Goal: Transaction & Acquisition: Purchase product/service

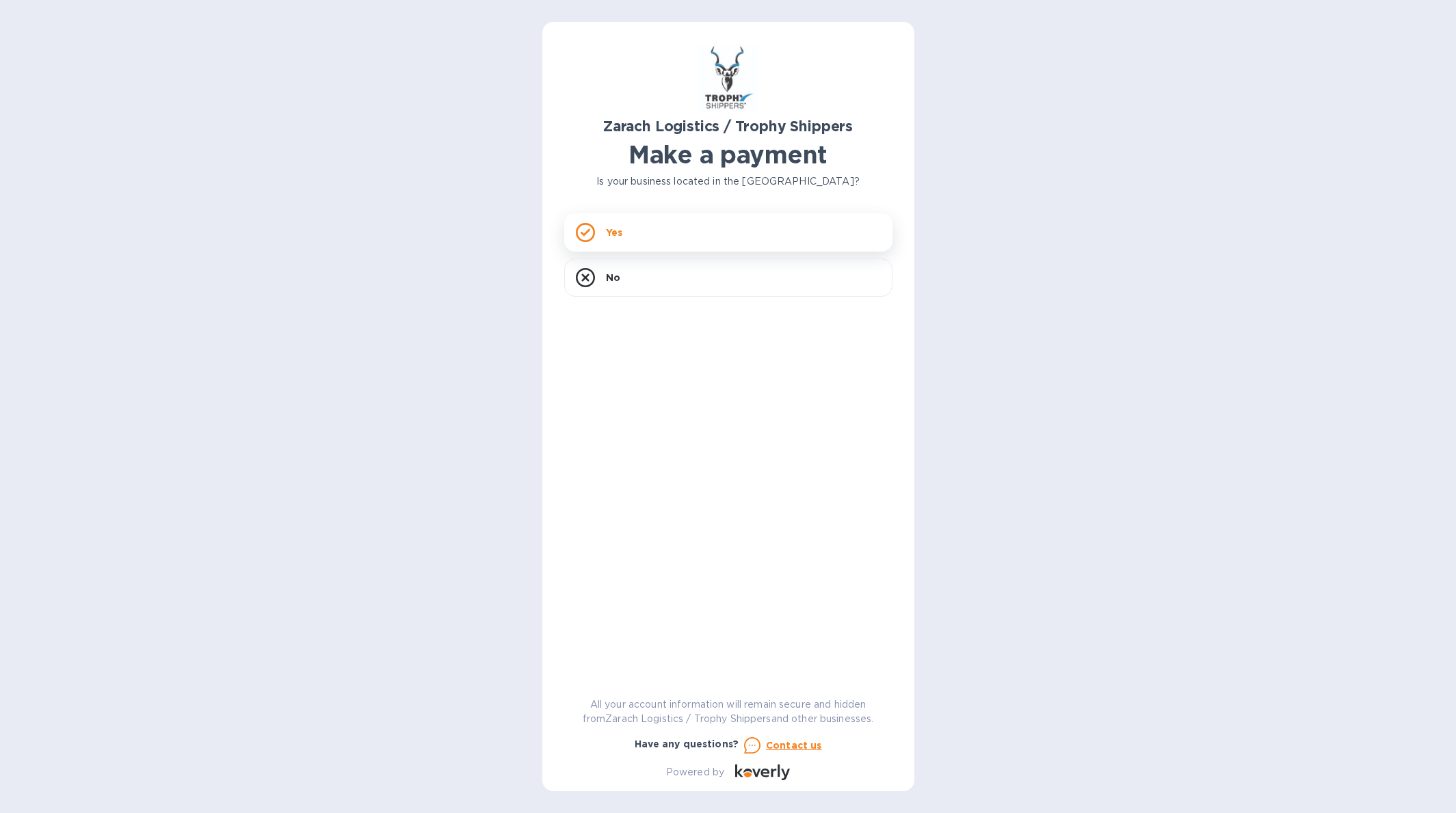
click at [584, 230] on icon at bounding box center [586, 233] width 19 height 19
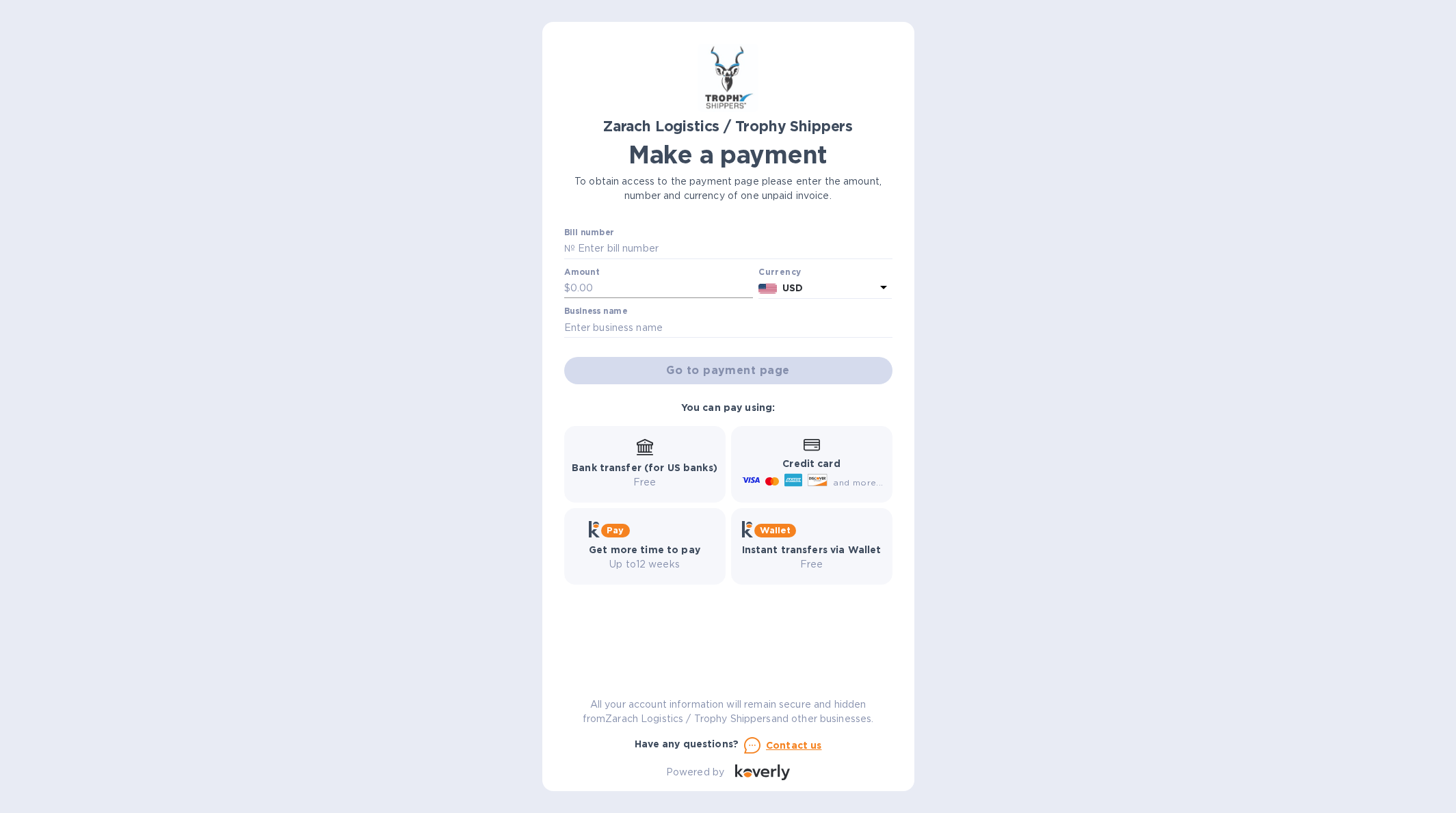
click at [583, 280] on input "text" at bounding box center [662, 288] width 183 height 20
type input "1,296.50"
click at [581, 326] on input "text" at bounding box center [728, 328] width 328 height 20
type input "[PERSON_NAME]"
paste input "B00174059"
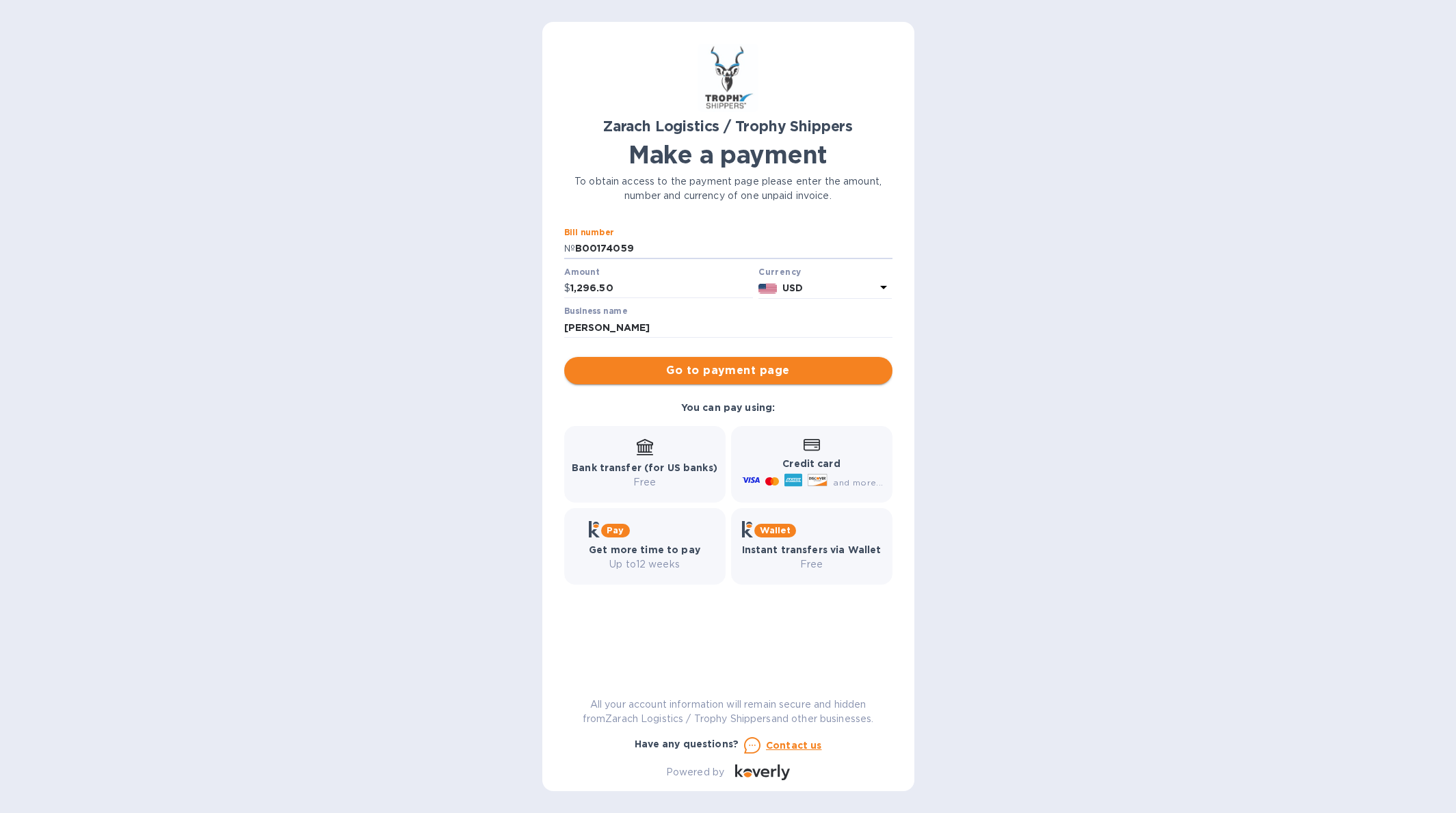
type input "B00174059"
click at [714, 370] on span "Go to payment page" at bounding box center [728, 370] width 307 height 16
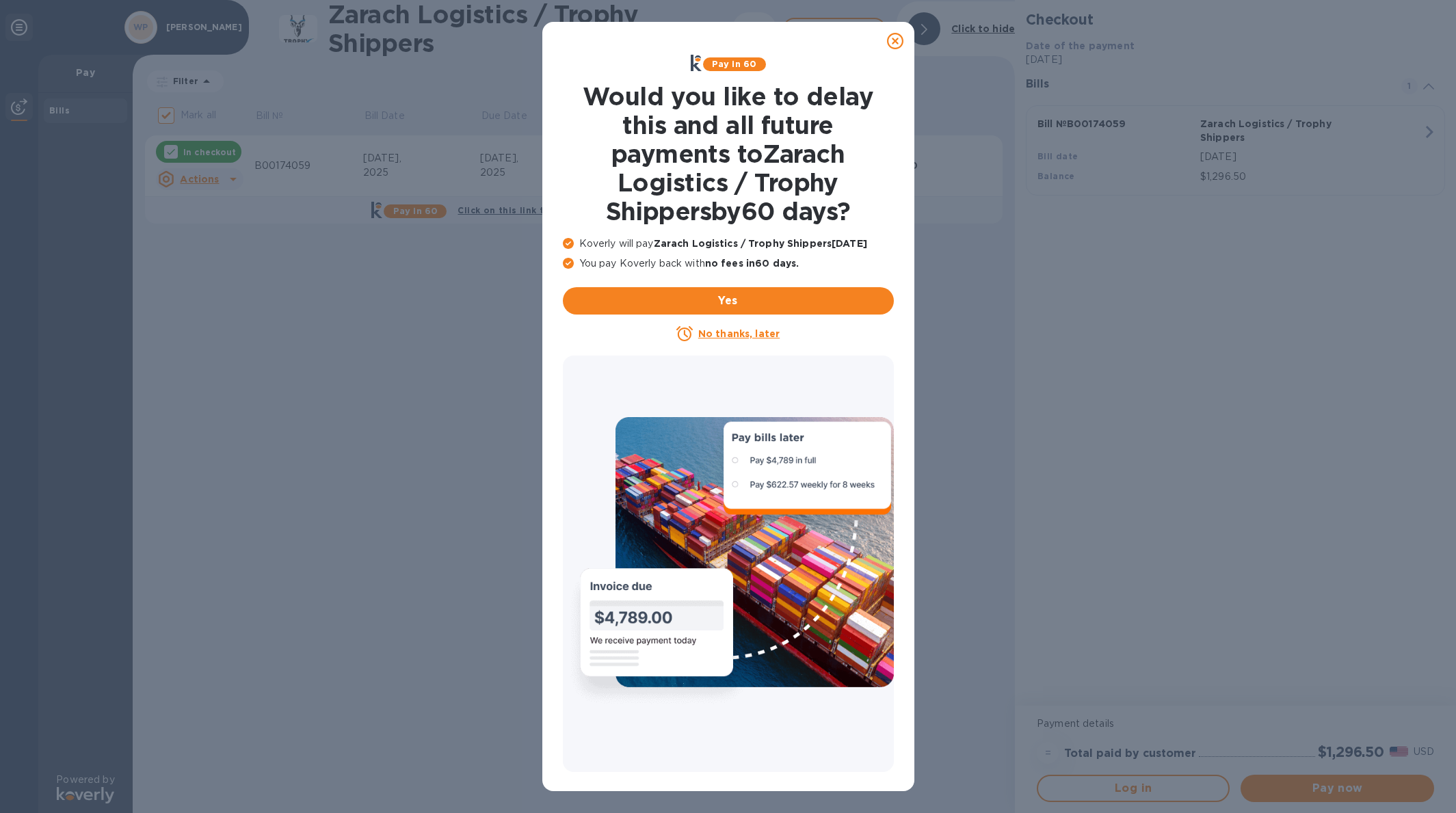
click at [897, 38] on icon at bounding box center [895, 41] width 16 height 16
